Goal: Information Seeking & Learning: Learn about a topic

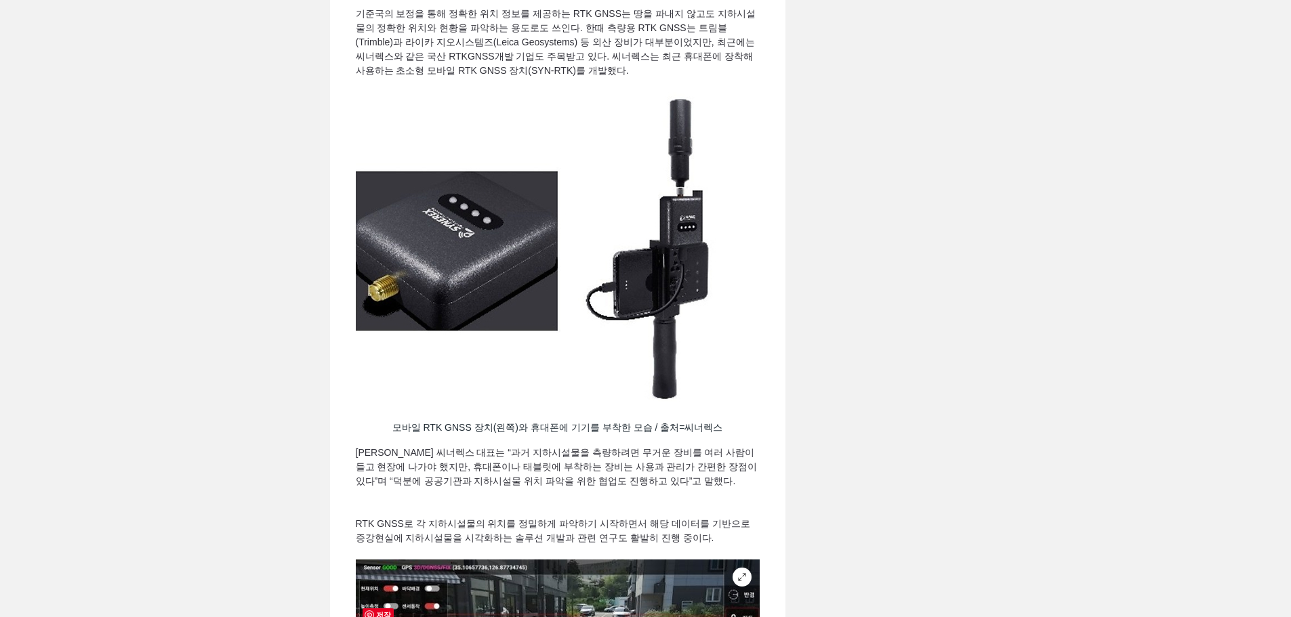
scroll to position [1423, 0]
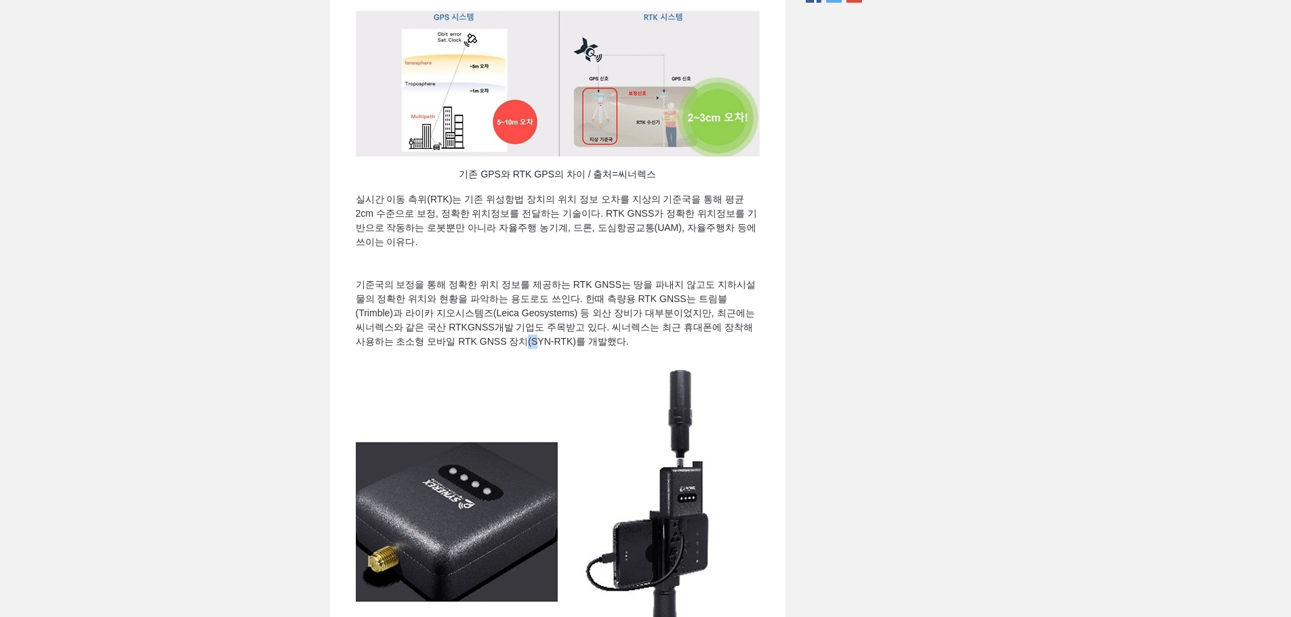
drag, startPoint x: 538, startPoint y: 384, endPoint x: 546, endPoint y: 384, distance: 8.1
click at [546, 347] on span "개발 기업도 주목받고 있다. 씨너렉스는 최근 휴대폰에 장착해 사용하는 초소형 모바일 RTK GNSS 장치(SYN-RTK)를 개발했다." at bounding box center [556, 334] width 400 height 25
drag, startPoint x: 543, startPoint y: 385, endPoint x: 579, endPoint y: 386, distance: 35.9
click at [579, 347] on span "개발 기업도 주목받고 있다. 씨너렉스는 최근 휴대폰에 장착해 사용하는 초소형 모바일 RTK GNSS 장치(SYN-RTK)를 개발했다." at bounding box center [556, 334] width 400 height 25
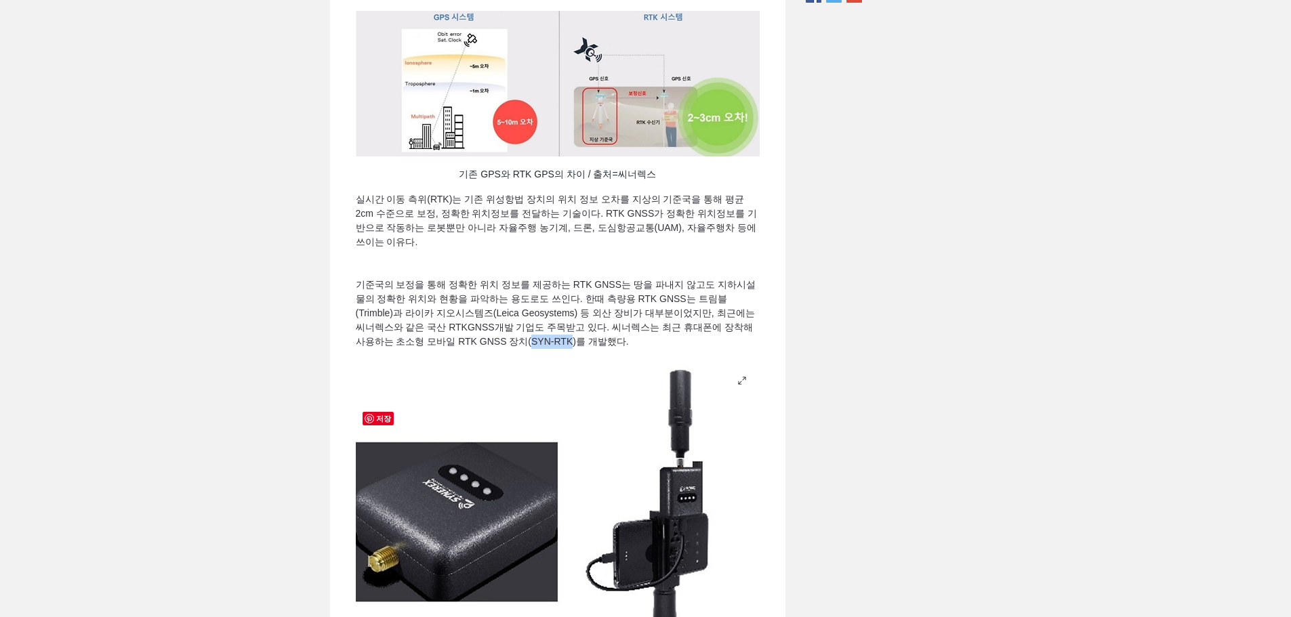
copy span "SYN-RTK"
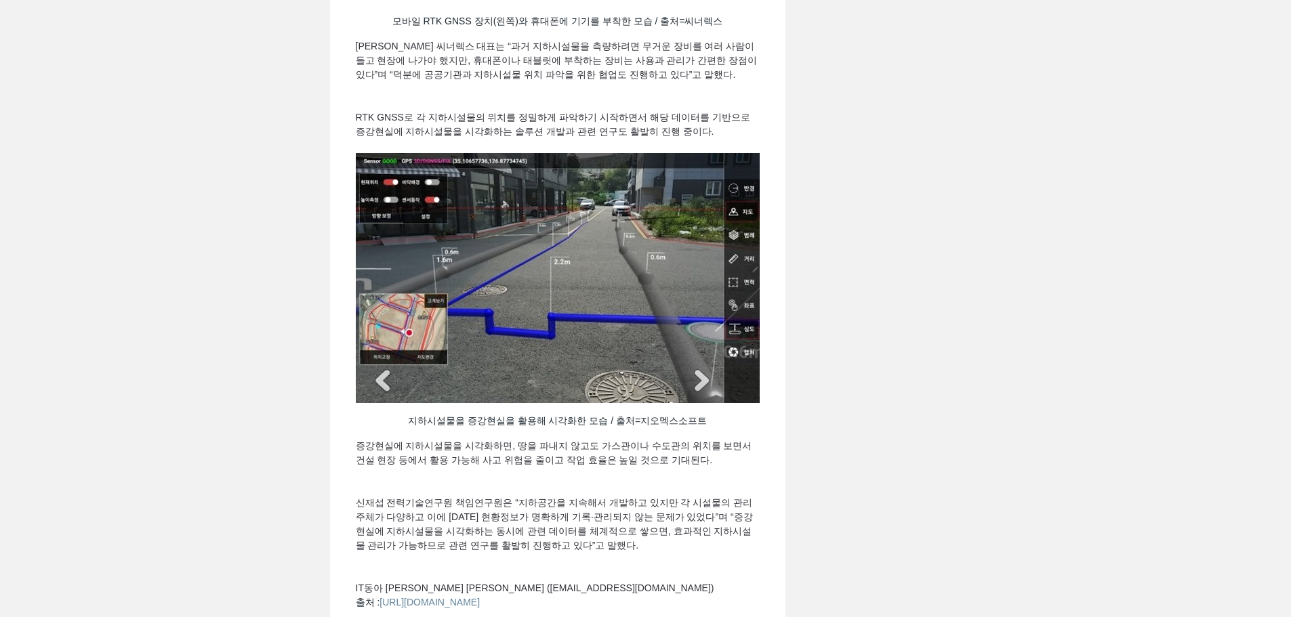
scroll to position [2440, 0]
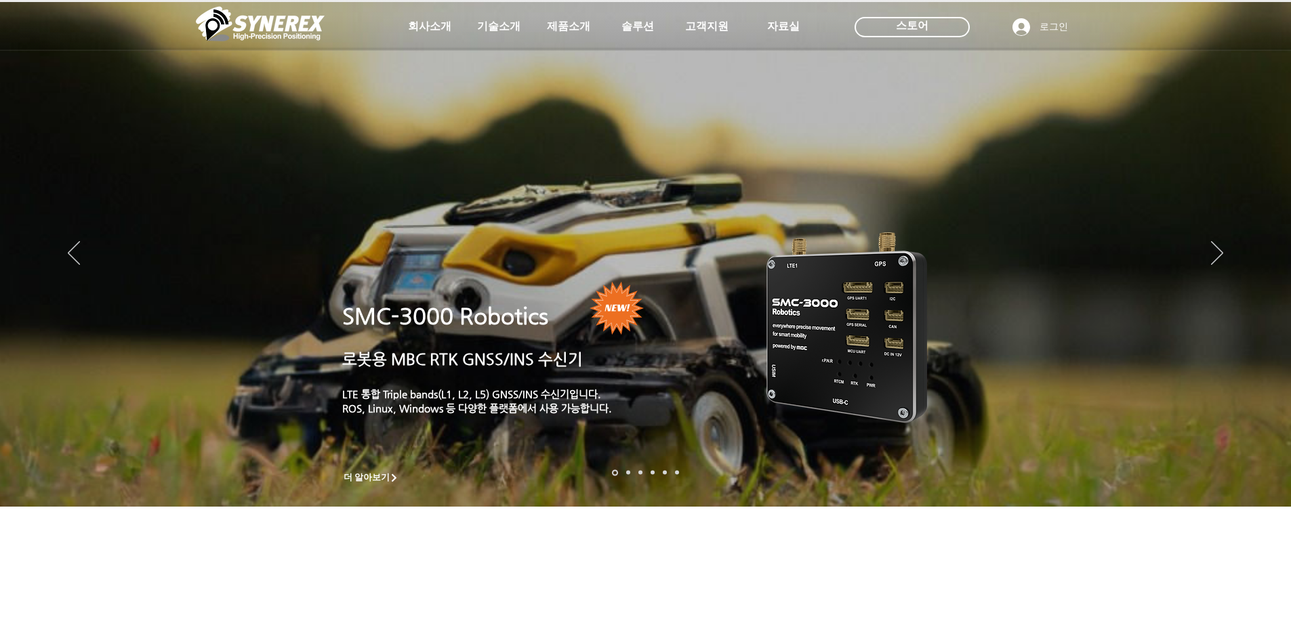
click at [411, 58] on icon "사이트로 돌아가기" at bounding box center [413, 59] width 13 height 17
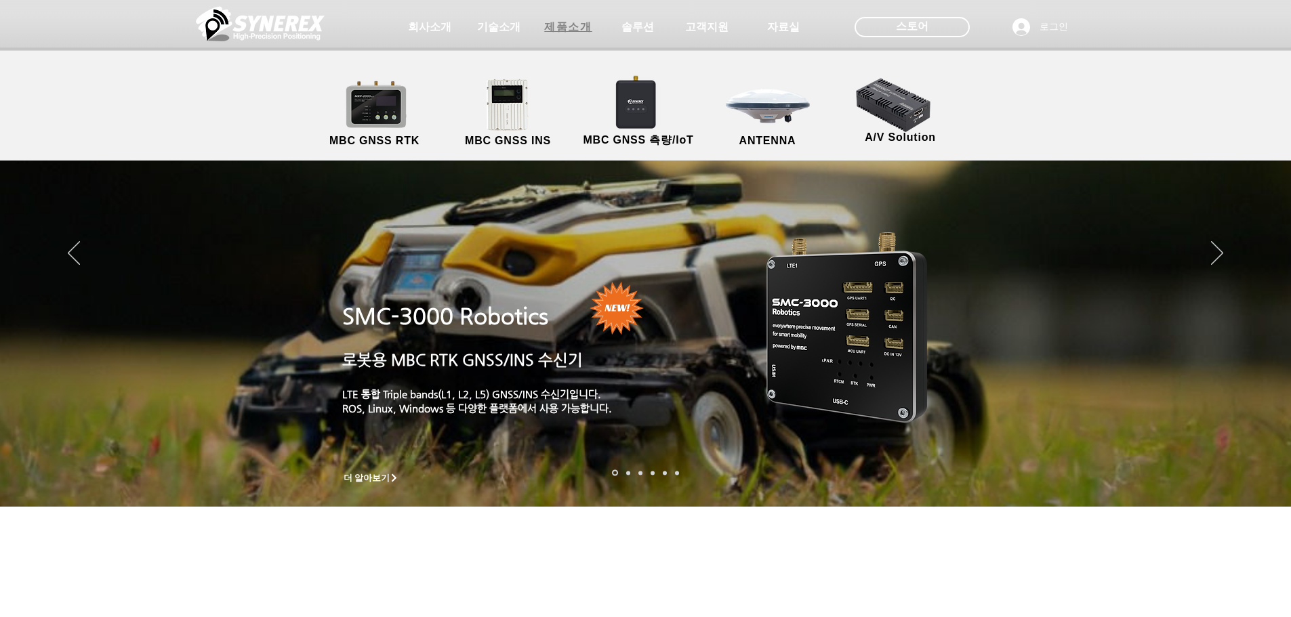
click at [563, 25] on span "제품소개" at bounding box center [567, 27] width 47 height 14
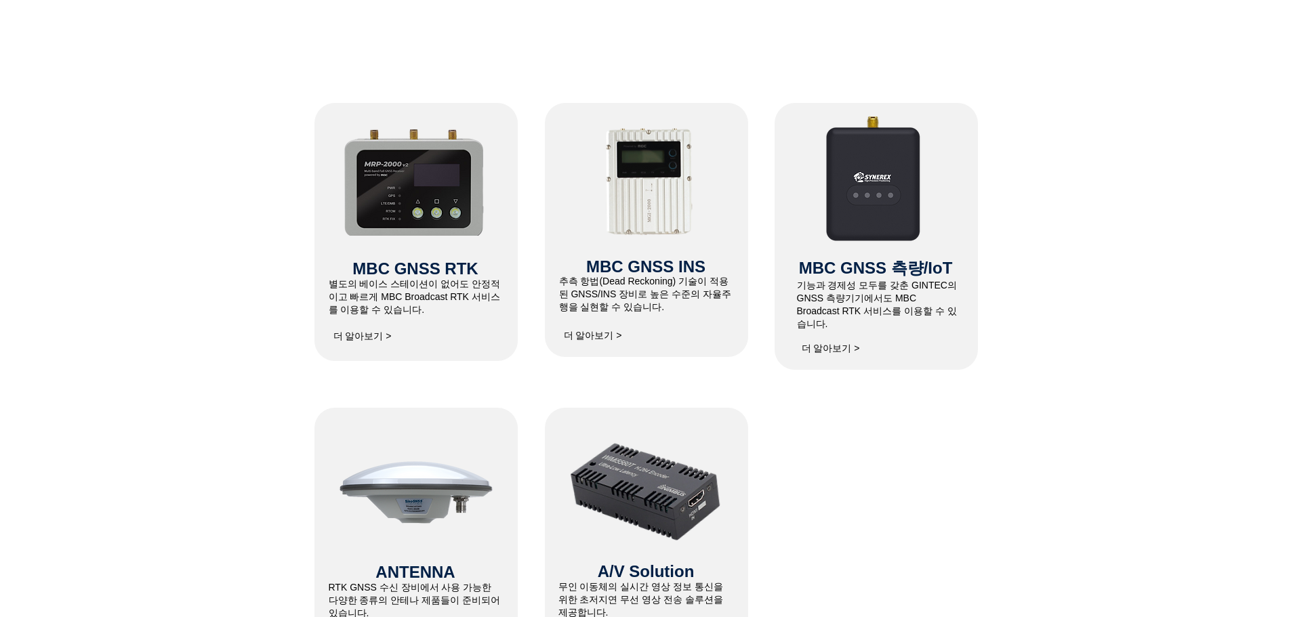
scroll to position [678, 0]
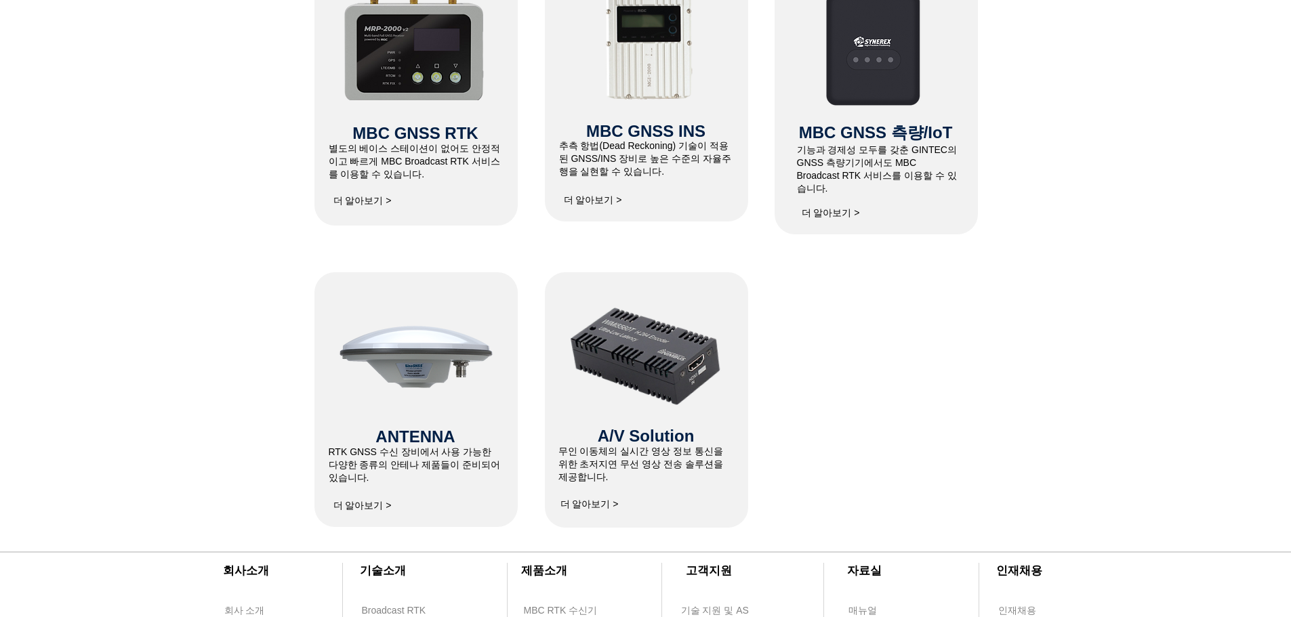
click at [380, 506] on span "더 알아보기 >" at bounding box center [362, 506] width 58 height 12
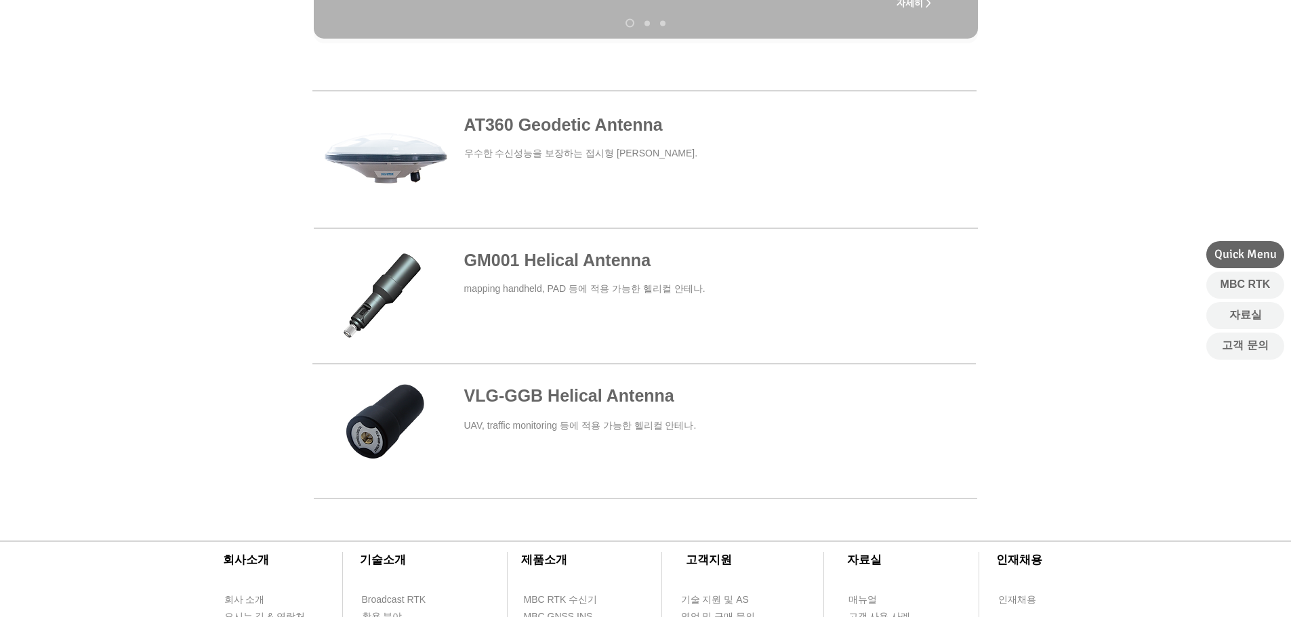
scroll to position [610, 0]
